Goal: Communication & Community: Answer question/provide support

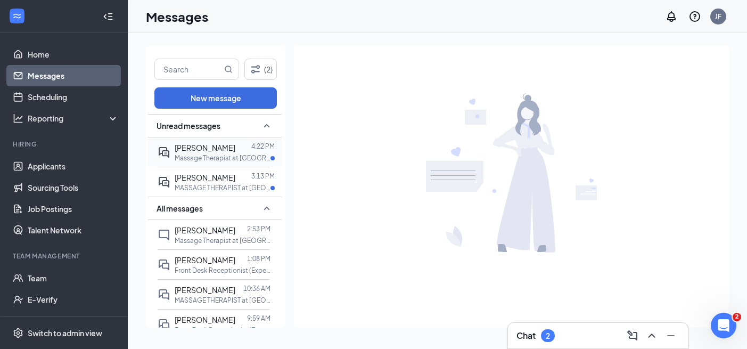
click at [216, 150] on span "[PERSON_NAME]" at bounding box center [205, 148] width 61 height 10
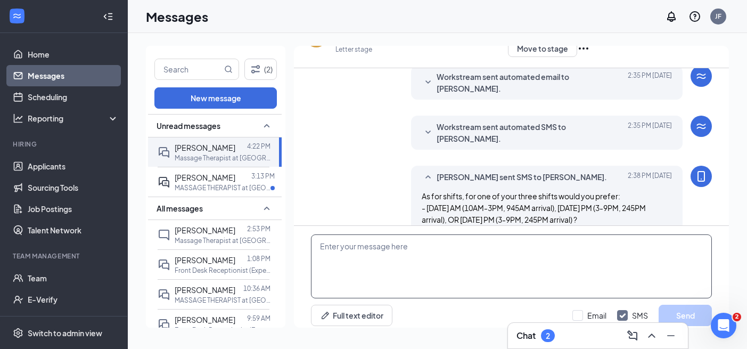
scroll to position [36, 0]
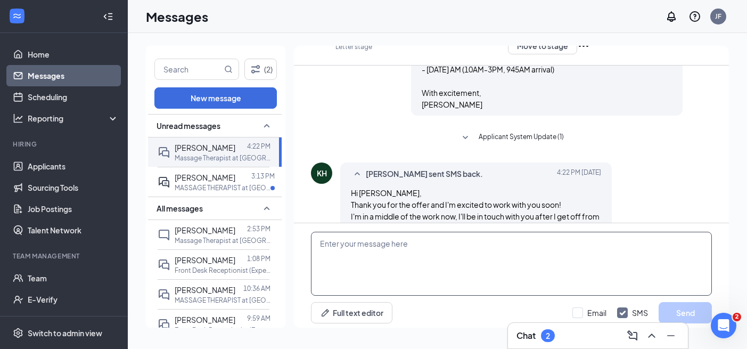
click at [388, 288] on textarea at bounding box center [511, 264] width 401 height 64
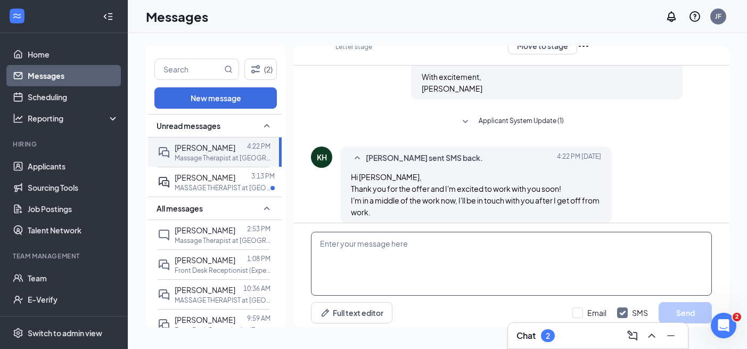
scroll to position [284, 0]
drag, startPoint x: 324, startPoint y: 241, endPoint x: 300, endPoint y: 241, distance: 24.0
click at [300, 241] on div "thanks so much for the update - sounds good! Full text editor Email SMS Send" at bounding box center [511, 277] width 435 height 109
type textarea "Thanks so much for the update - sounds good!"
click at [681, 306] on button "Send" at bounding box center [685, 312] width 53 height 21
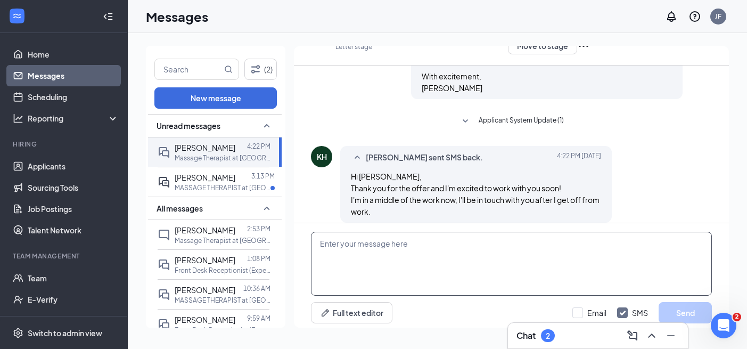
scroll to position [341, 0]
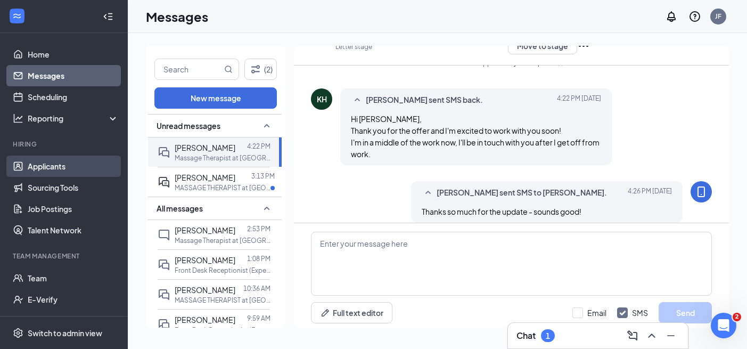
click at [59, 162] on link "Applicants" at bounding box center [73, 165] width 91 height 21
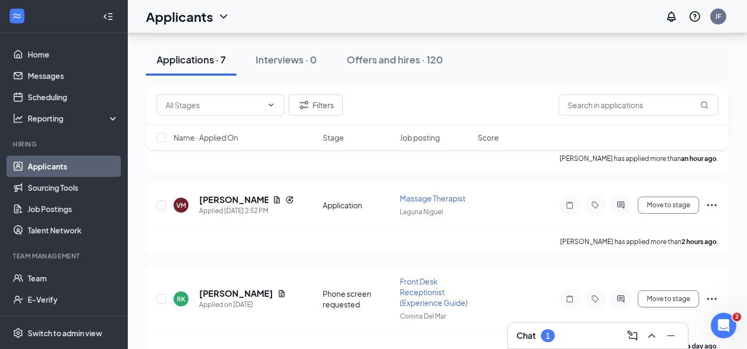
scroll to position [160, 0]
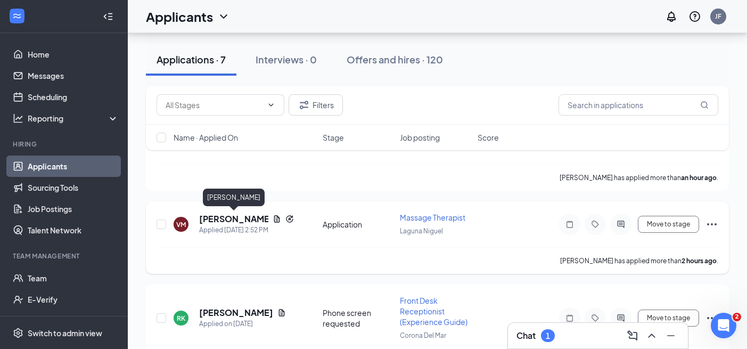
click at [245, 217] on h5 "[PERSON_NAME]" at bounding box center [233, 219] width 69 height 12
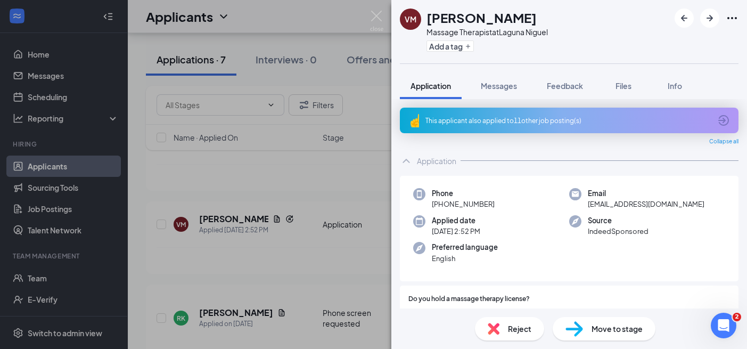
click at [530, 115] on div "This applicant also applied to 11 other job posting(s)" at bounding box center [569, 121] width 339 height 26
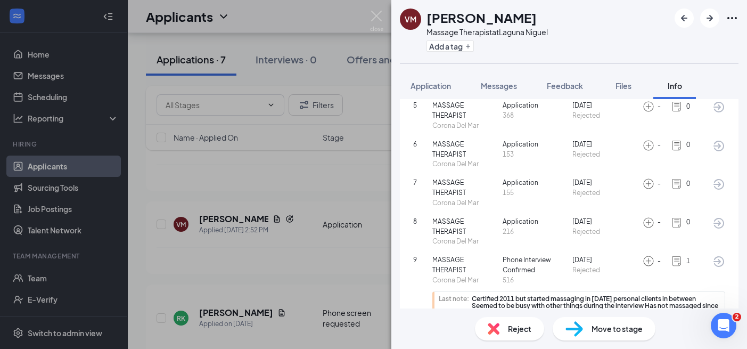
scroll to position [237, 0]
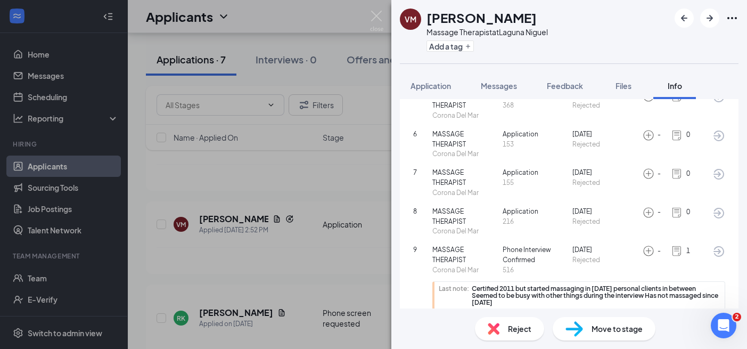
scroll to position [237, 0]
click at [498, 334] on img at bounding box center [494, 329] width 12 height 12
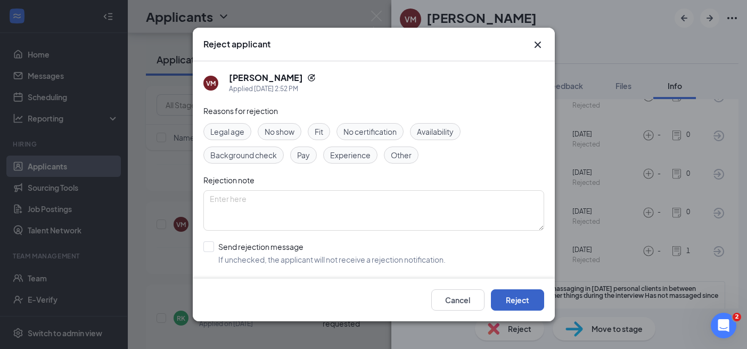
click at [517, 300] on button "Reject" at bounding box center [517, 299] width 53 height 21
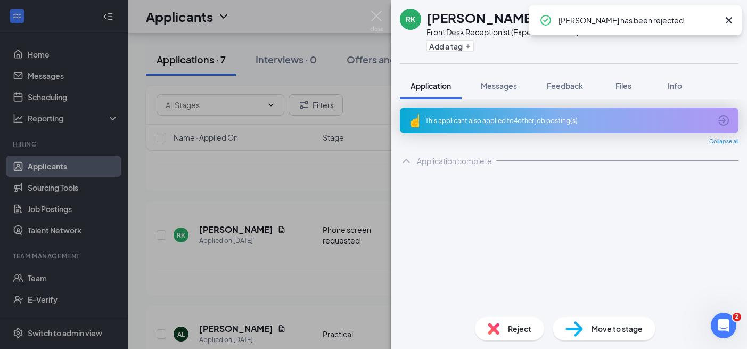
click at [352, 272] on div "[PERSON_NAME] [PERSON_NAME] Front Desk Receptionist (Experience Guide) at Coron…" at bounding box center [373, 174] width 747 height 349
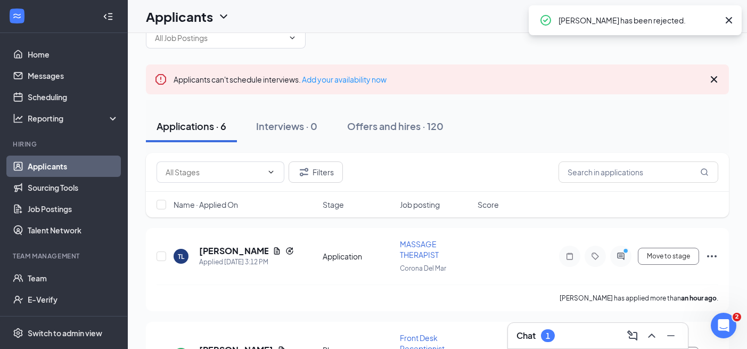
scroll to position [24, 0]
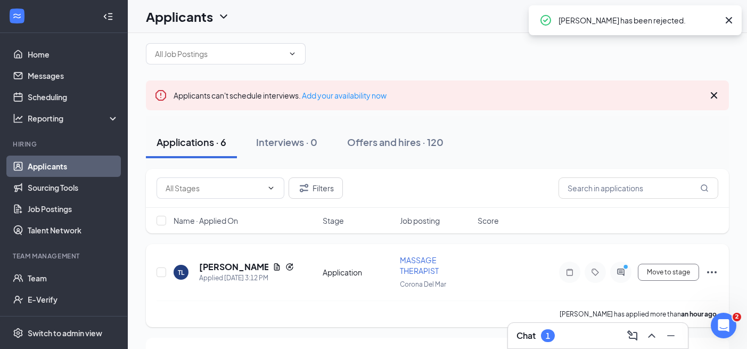
click at [230, 263] on h5 "[PERSON_NAME]" at bounding box center [233, 267] width 69 height 12
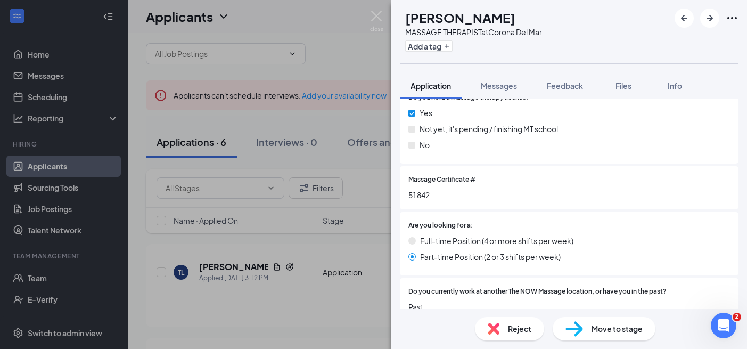
scroll to position [329, 0]
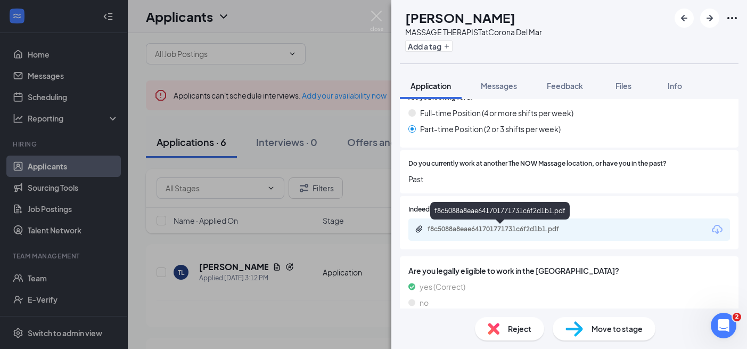
click at [566, 227] on div "f8c5088a8eae641701771731c6f2d1b1.pdf" at bounding box center [502, 229] width 149 height 9
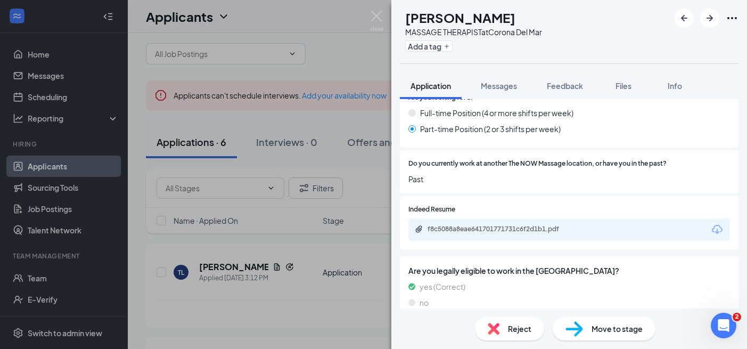
click at [511, 323] on span "Reject" at bounding box center [519, 329] width 23 height 12
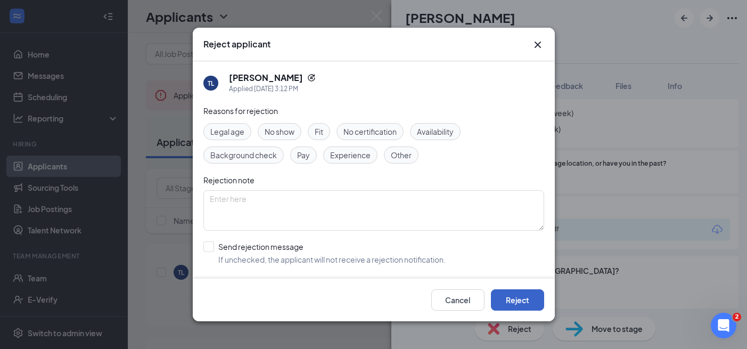
click at [513, 298] on button "Reject" at bounding box center [517, 299] width 53 height 21
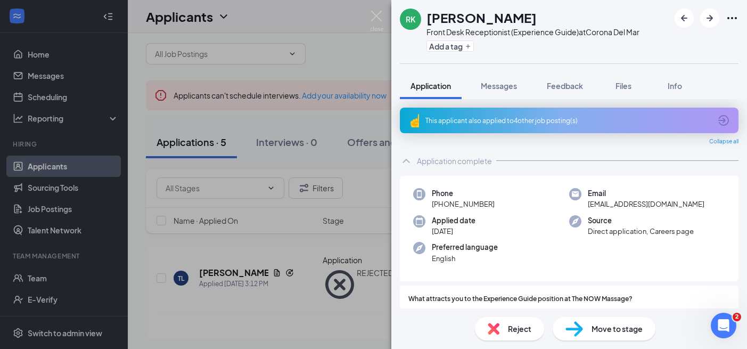
click at [281, 309] on div "[PERSON_NAME] [PERSON_NAME] Front Desk Receptionist (Experience Guide) at Coron…" at bounding box center [373, 174] width 747 height 349
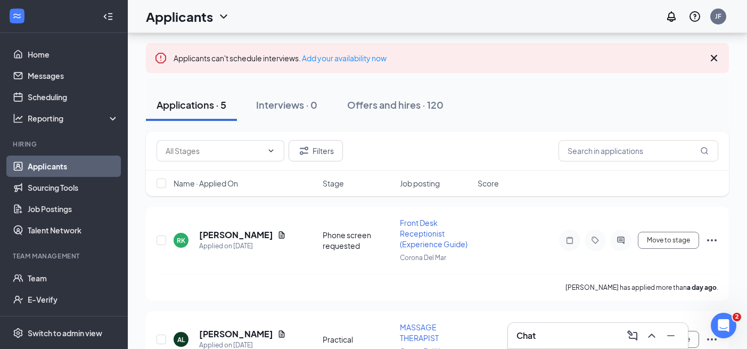
scroll to position [52, 0]
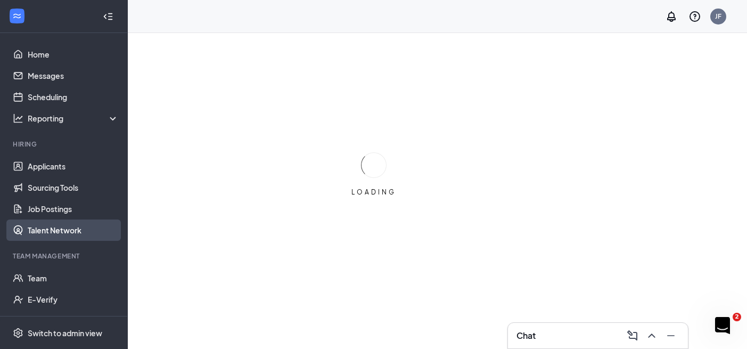
click at [81, 221] on link "Talent Network" at bounding box center [73, 229] width 91 height 21
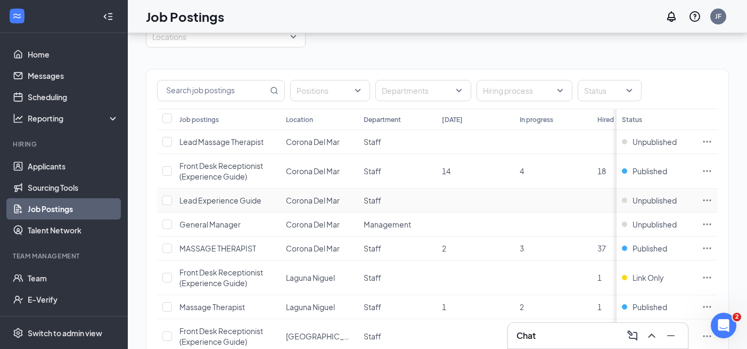
scroll to position [58, 0]
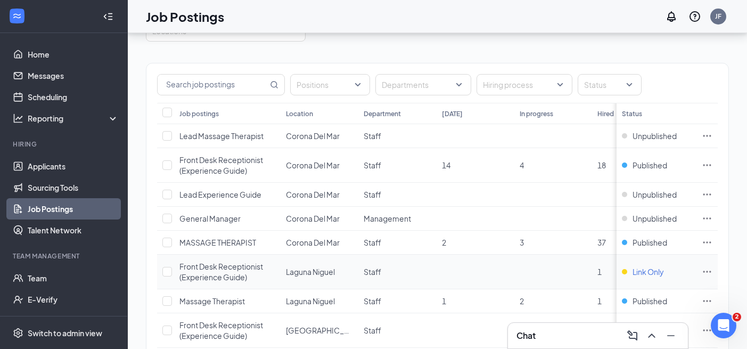
click at [646, 272] on span "Link Only" at bounding box center [648, 271] width 31 height 11
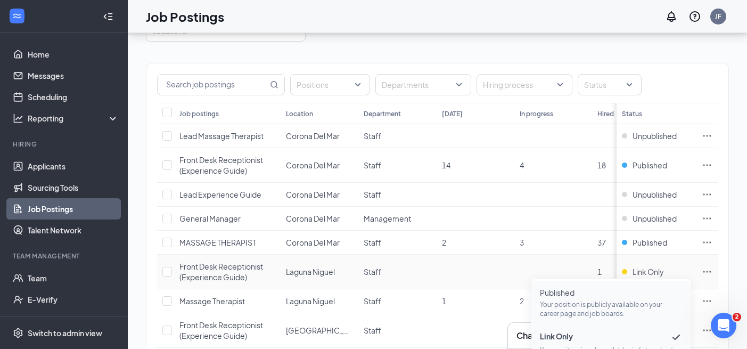
click at [627, 300] on p "Your position is publicly available on your career page and job boards." at bounding box center [611, 309] width 143 height 18
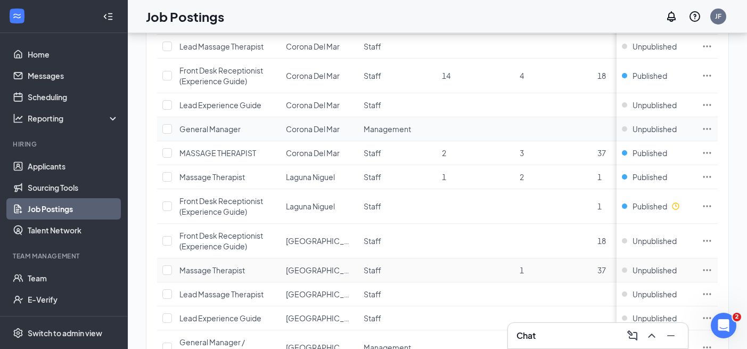
scroll to position [117, 0]
